Goal: Navigation & Orientation: Find specific page/section

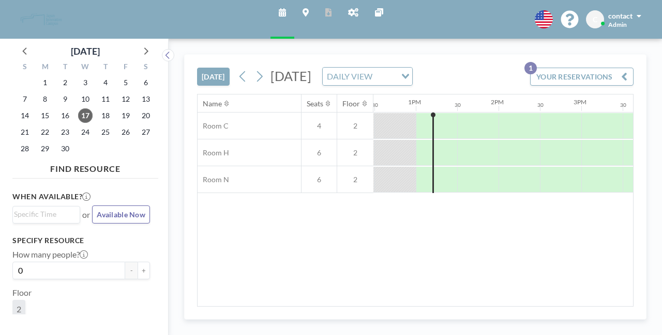
scroll to position [0, 1034]
click at [611, 21] on span "Admin" at bounding box center [617, 25] width 19 height 8
click at [444, 28] on div "Schedule Maps Reports Admin panel Other sites English Polski 日本語 Española C con…" at bounding box center [331, 19] width 662 height 39
click at [306, 14] on icon at bounding box center [305, 12] width 6 height 8
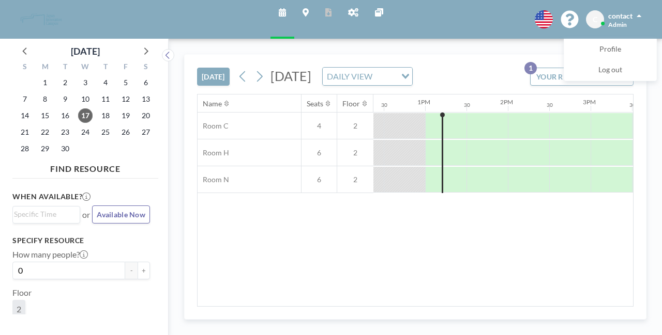
scroll to position [0, 1034]
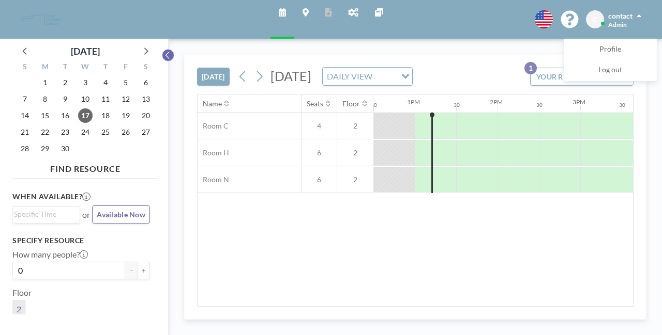
click at [167, 52] on body "Schedule Maps Reports Admin panel Other sites English Polski 日本語 Española C con…" at bounding box center [331, 167] width 662 height 335
click at [375, 11] on icon at bounding box center [379, 12] width 8 height 8
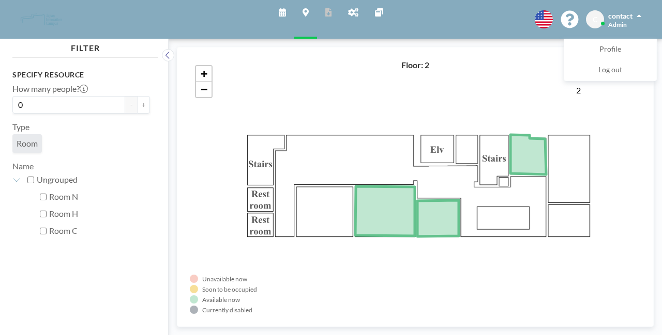
click at [278, 10] on link "Schedule" at bounding box center [282, 19] width 24 height 39
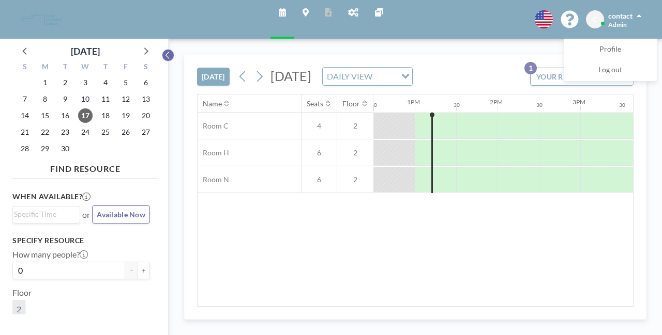
click at [165, 58] on icon at bounding box center [167, 55] width 7 height 10
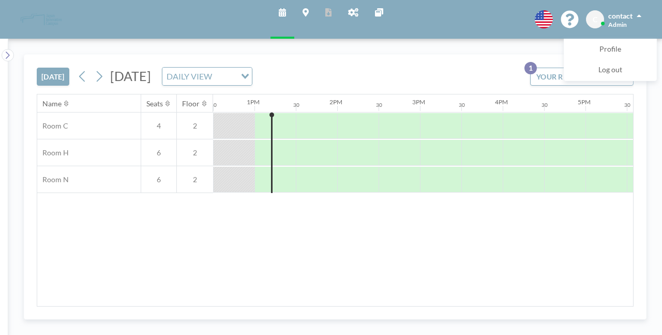
click at [563, 15] on icon at bounding box center [569, 20] width 18 height 18
click at [354, 17] on link "Admin panel" at bounding box center [353, 19] width 27 height 39
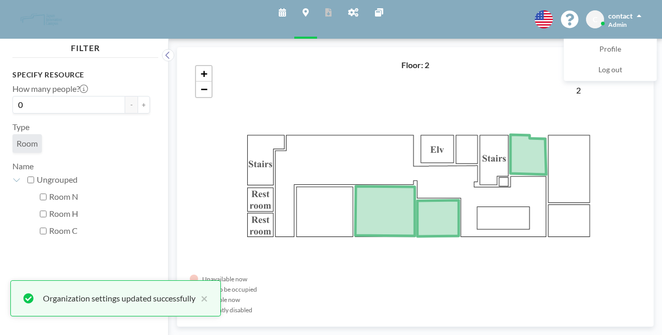
click at [280, 13] on icon at bounding box center [282, 12] width 7 height 8
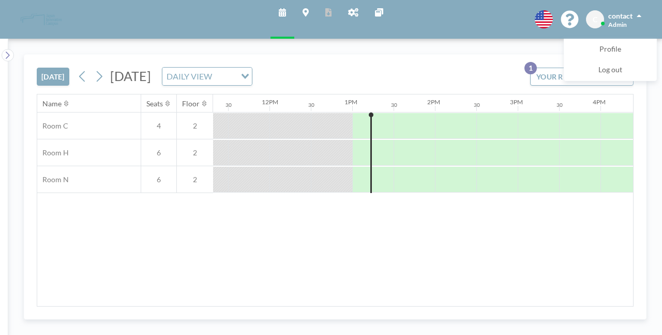
scroll to position [0, 1034]
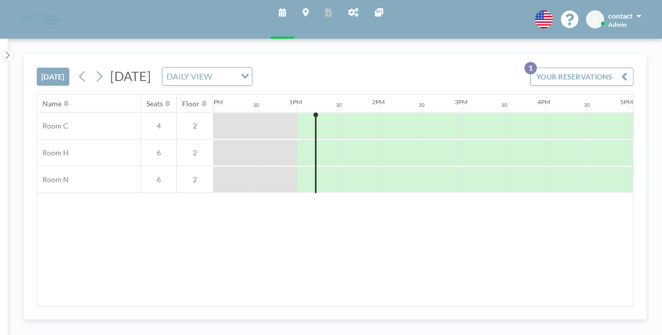
scroll to position [0, 1034]
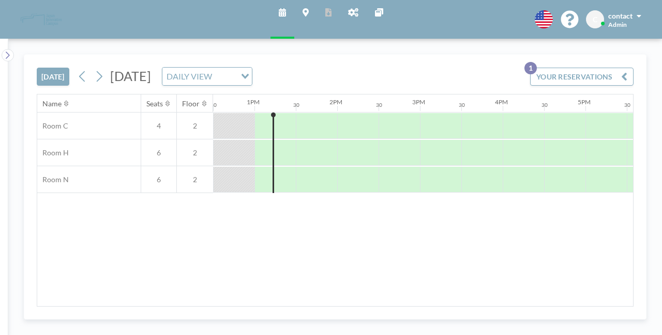
click at [359, 9] on link "Admin panel" at bounding box center [353, 19] width 27 height 39
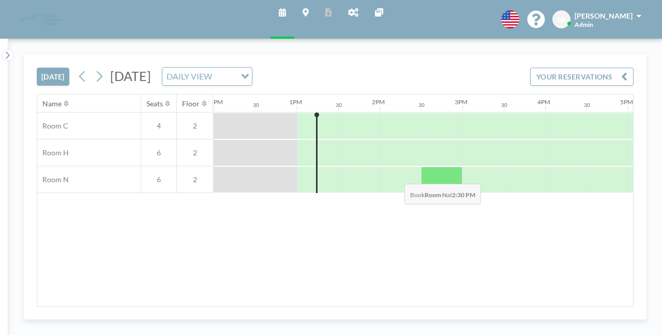
scroll to position [0, 1034]
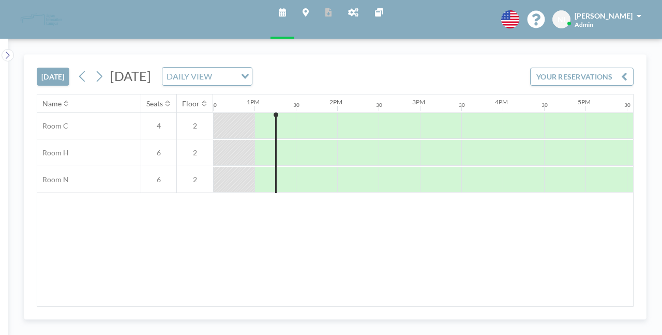
click at [611, 17] on span "[PERSON_NAME]" at bounding box center [603, 15] width 58 height 9
click at [357, 15] on icon at bounding box center [353, 12] width 10 height 8
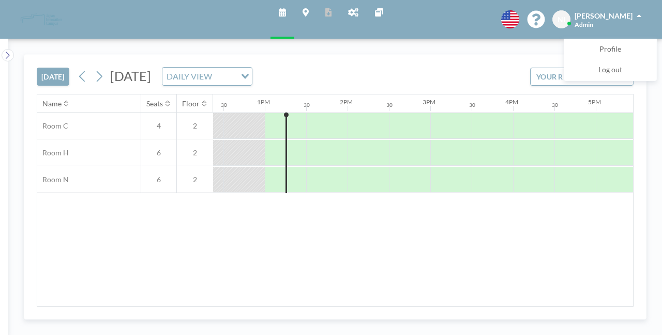
scroll to position [0, 1034]
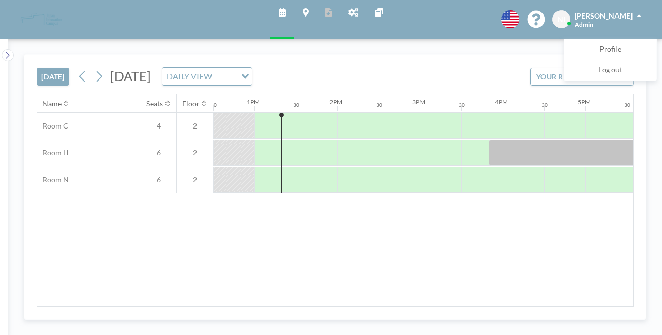
click at [50, 71] on button "[DATE]" at bounding box center [53, 77] width 33 height 18
